Goal: Transaction & Acquisition: Purchase product/service

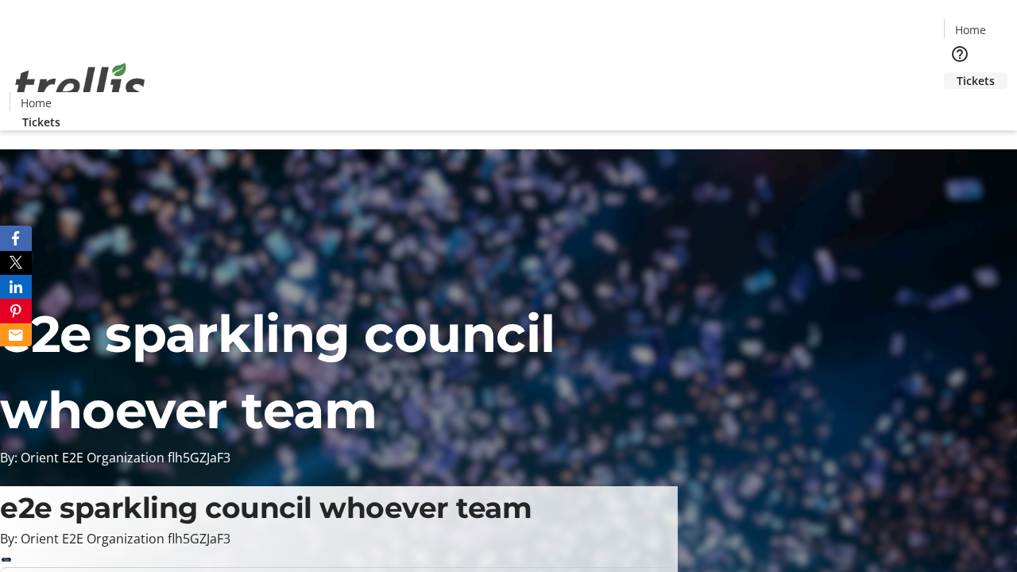
click at [957, 72] on span "Tickets" at bounding box center [976, 80] width 38 height 17
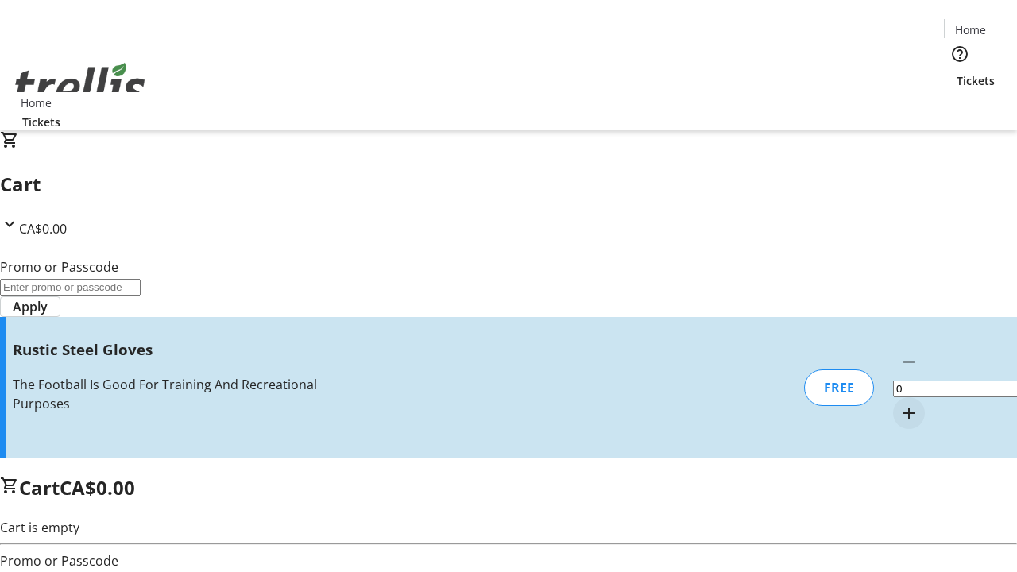
click at [899, 404] on mat-icon "Increment by one" at bounding box center [908, 413] width 19 height 19
type input "1"
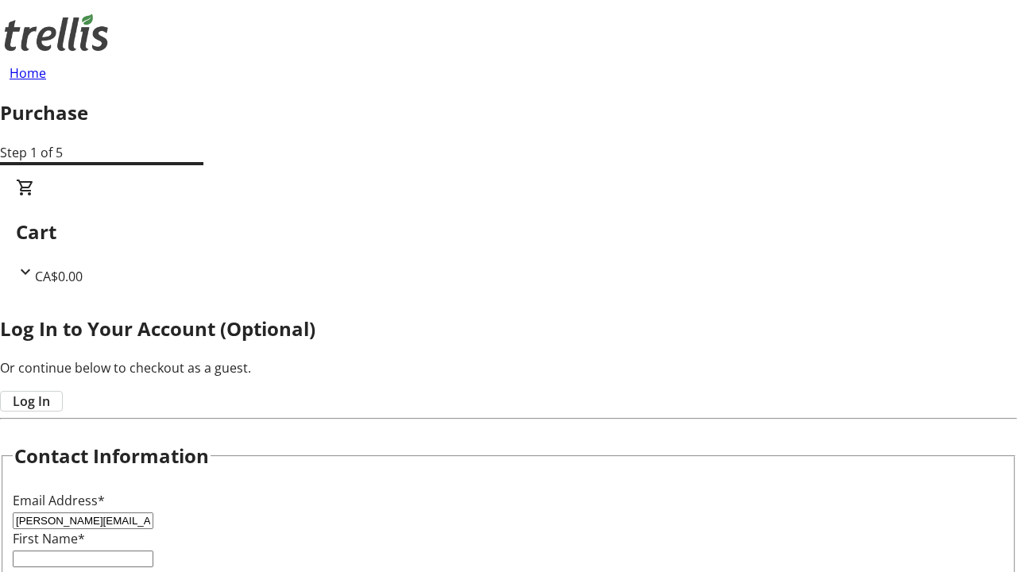
type input "[PERSON_NAME][EMAIL_ADDRESS][DOMAIN_NAME]"
type input "[PERSON_NAME]"
